Goal: Information Seeking & Learning: Learn about a topic

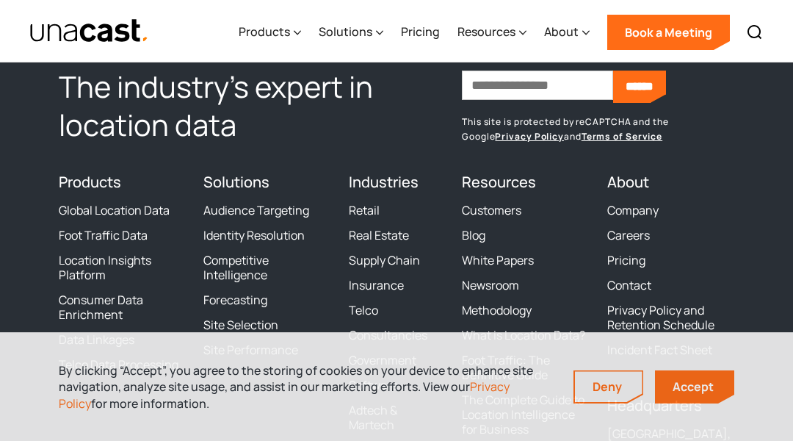
scroll to position [4749, 0]
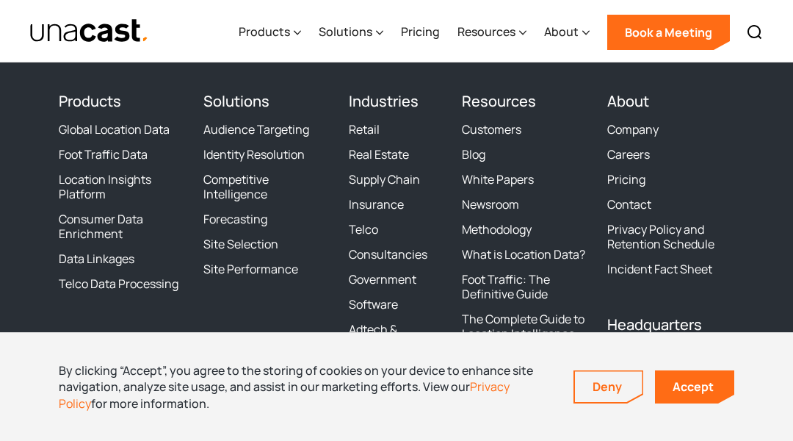
scroll to position [4086, 0]
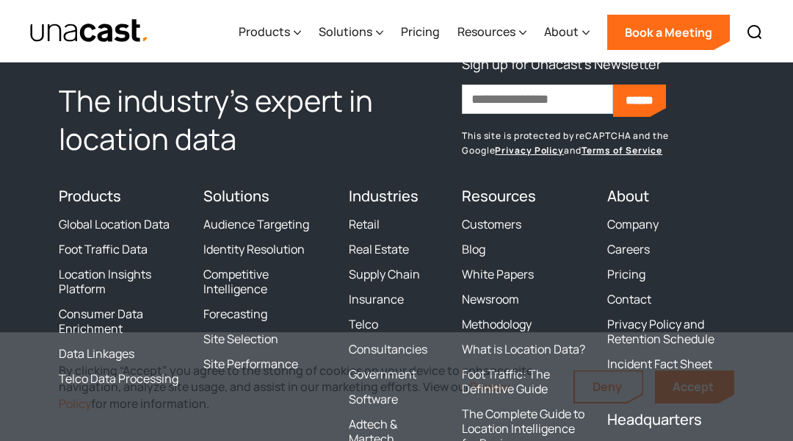
scroll to position [4147, 0]
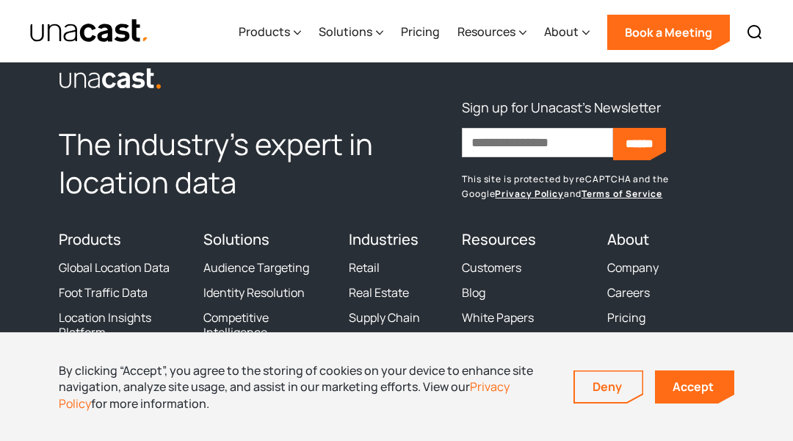
scroll to position [3582, 0]
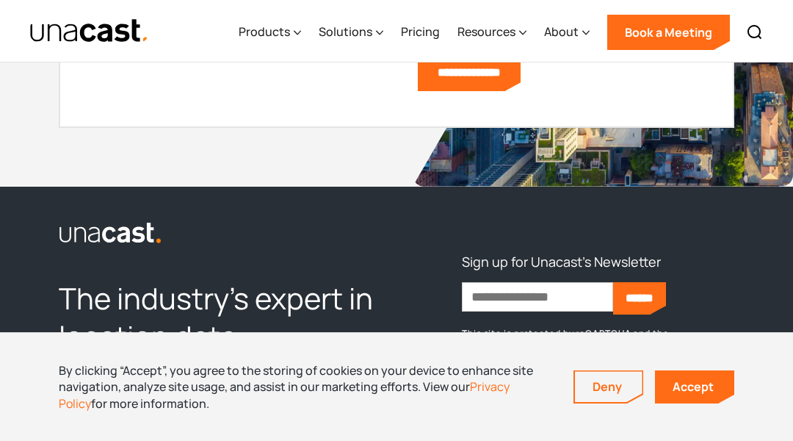
scroll to position [4191, 0]
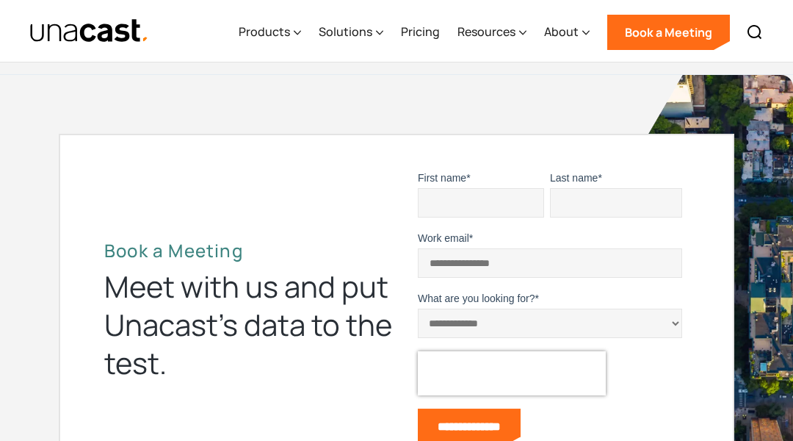
scroll to position [4537, 0]
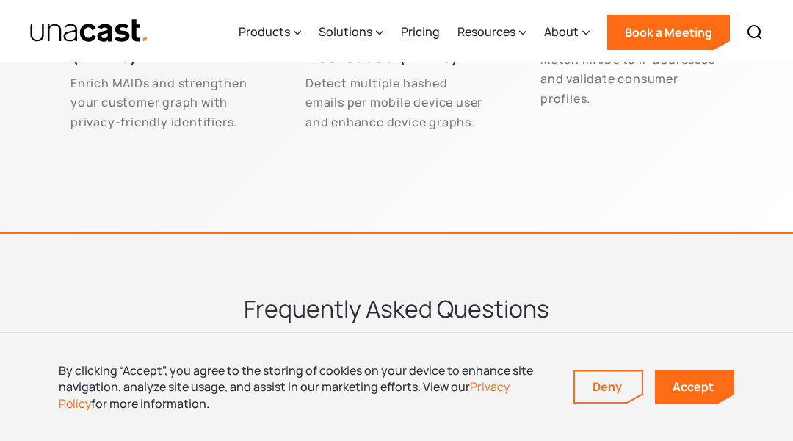
scroll to position [5535, 0]
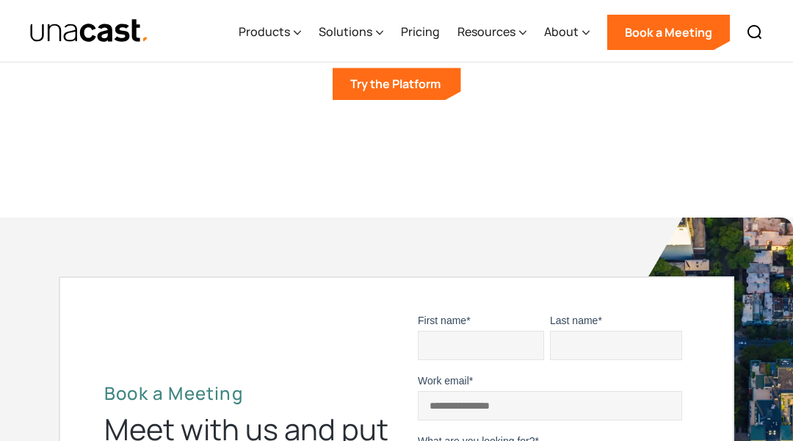
scroll to position [4687, 0]
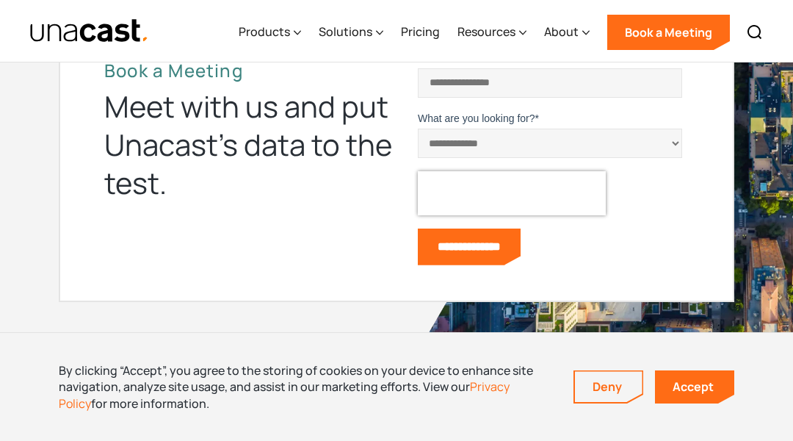
scroll to position [4329, 0]
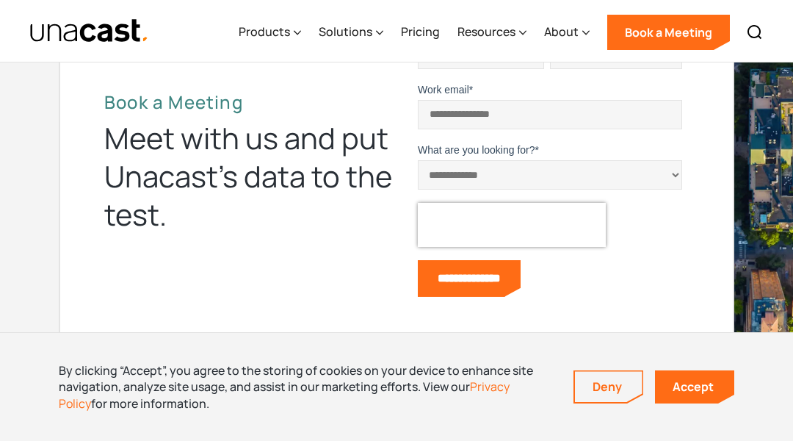
scroll to position [3131, 0]
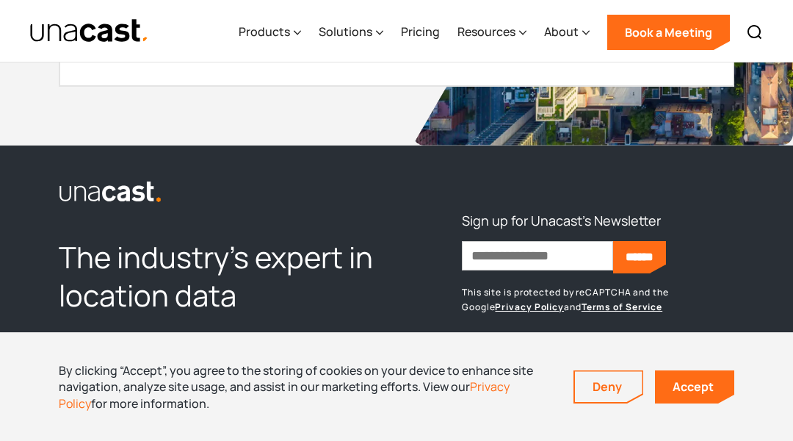
scroll to position [6303, 0]
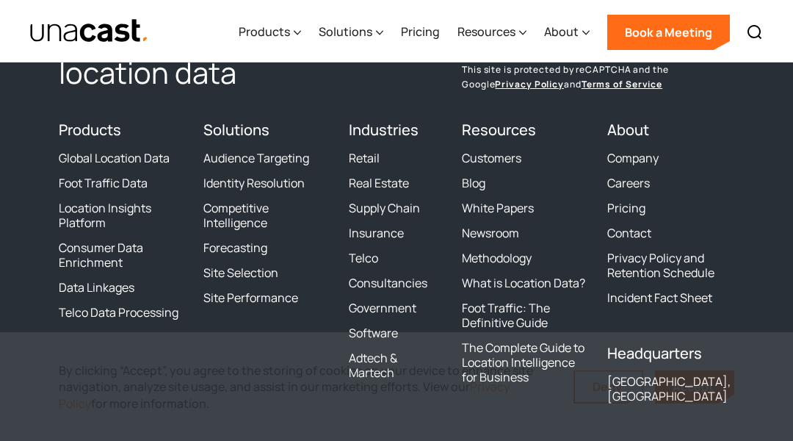
scroll to position [5452, 0]
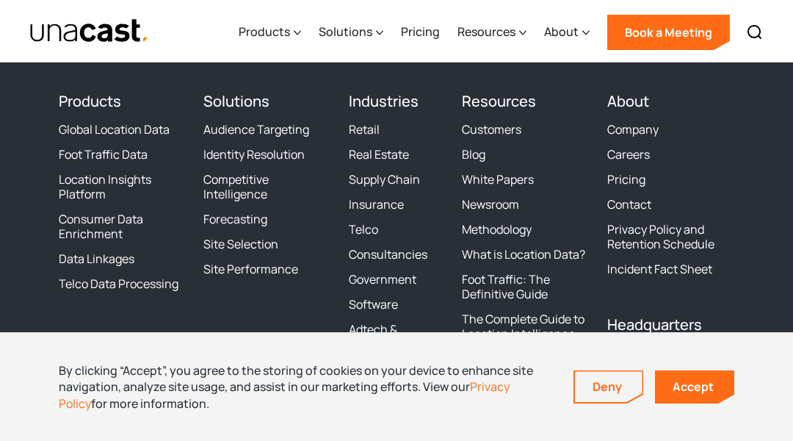
scroll to position [5396, 0]
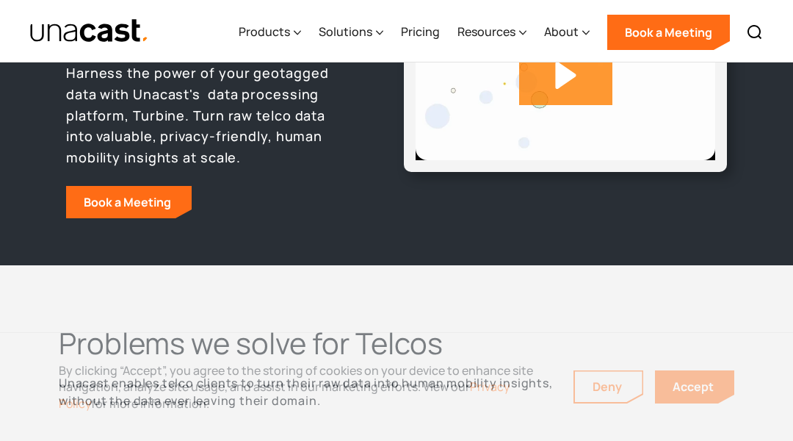
scroll to position [887, 0]
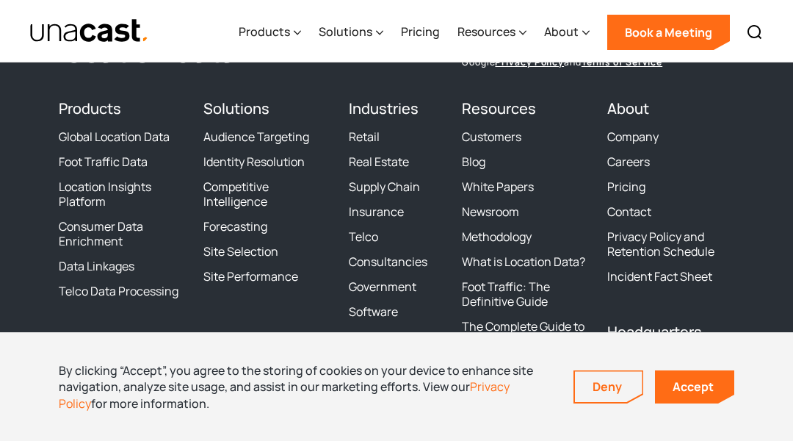
scroll to position [4698, 0]
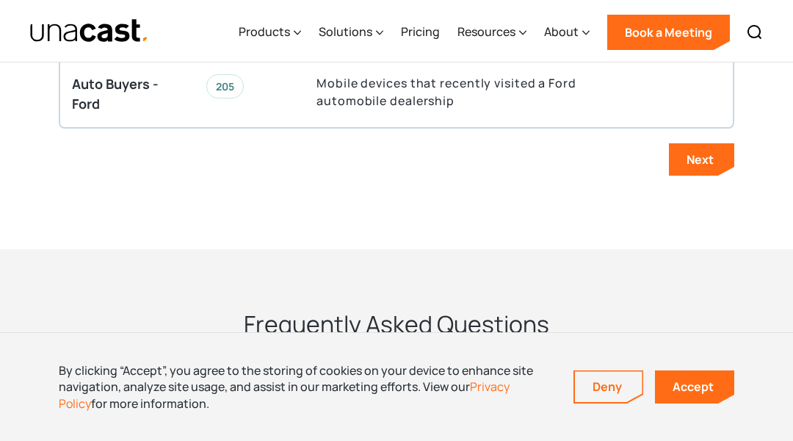
scroll to position [4720, 0]
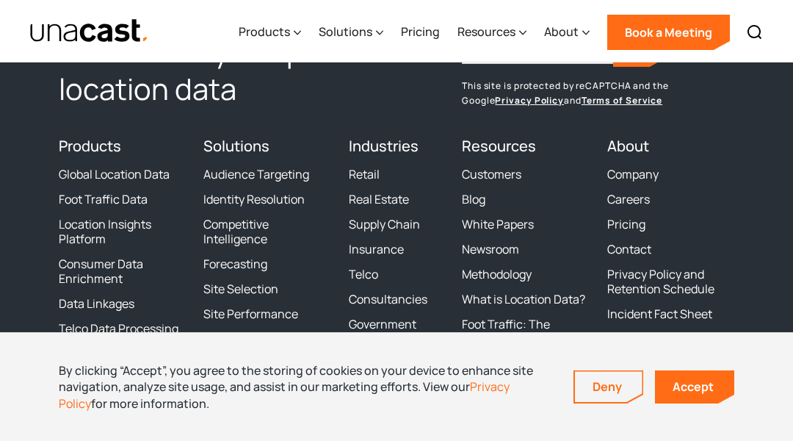
scroll to position [3720, 0]
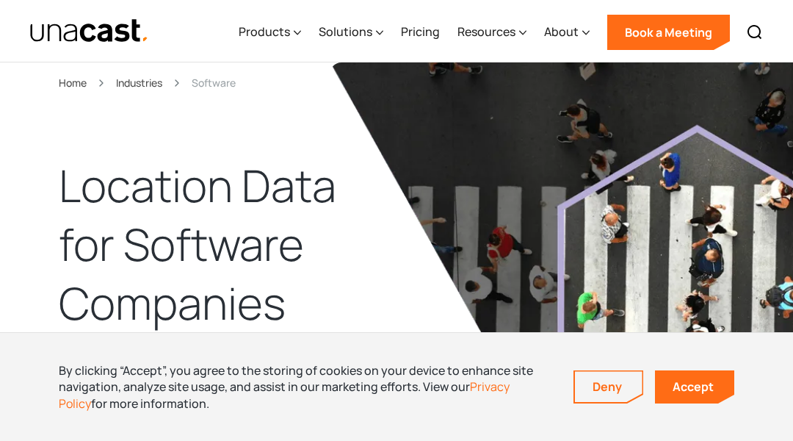
scroll to position [223, 0]
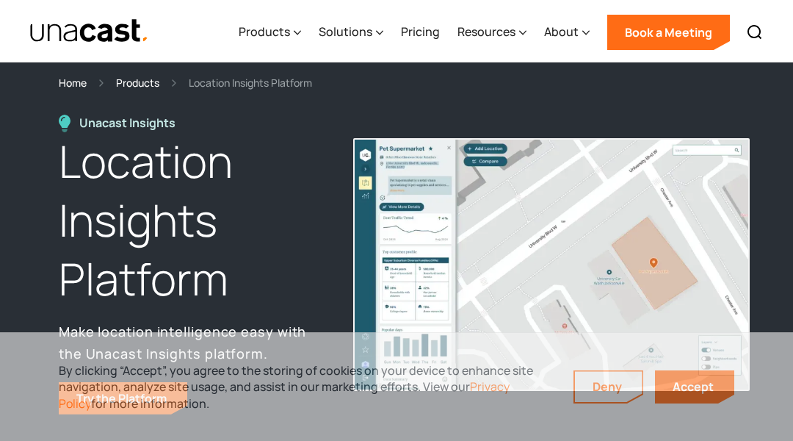
scroll to position [298, 0]
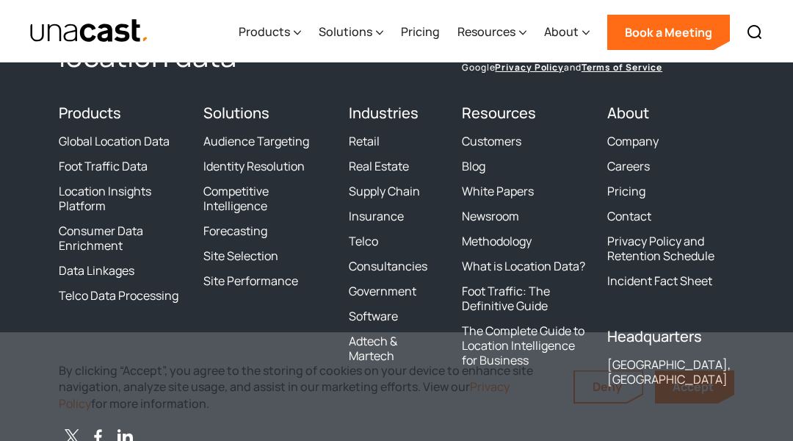
scroll to position [2942, 0]
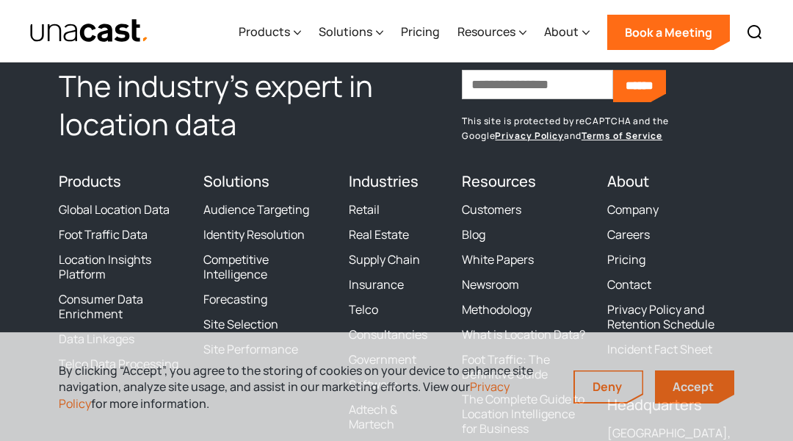
scroll to position [2899, 0]
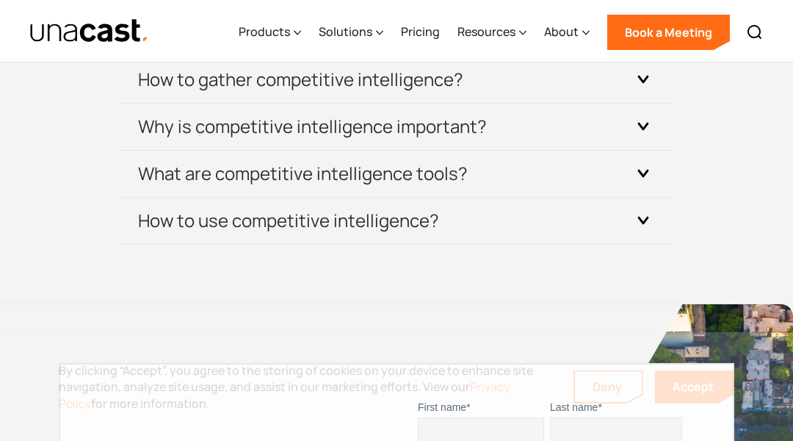
scroll to position [6639, 0]
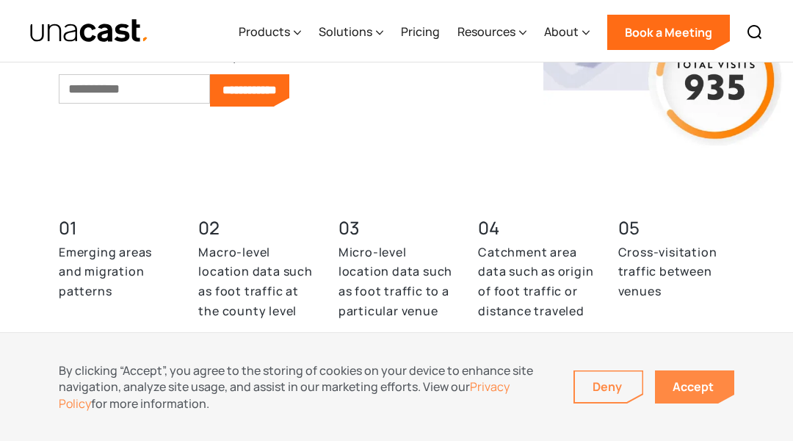
scroll to position [4373, 0]
